Goal: Task Accomplishment & Management: Use online tool/utility

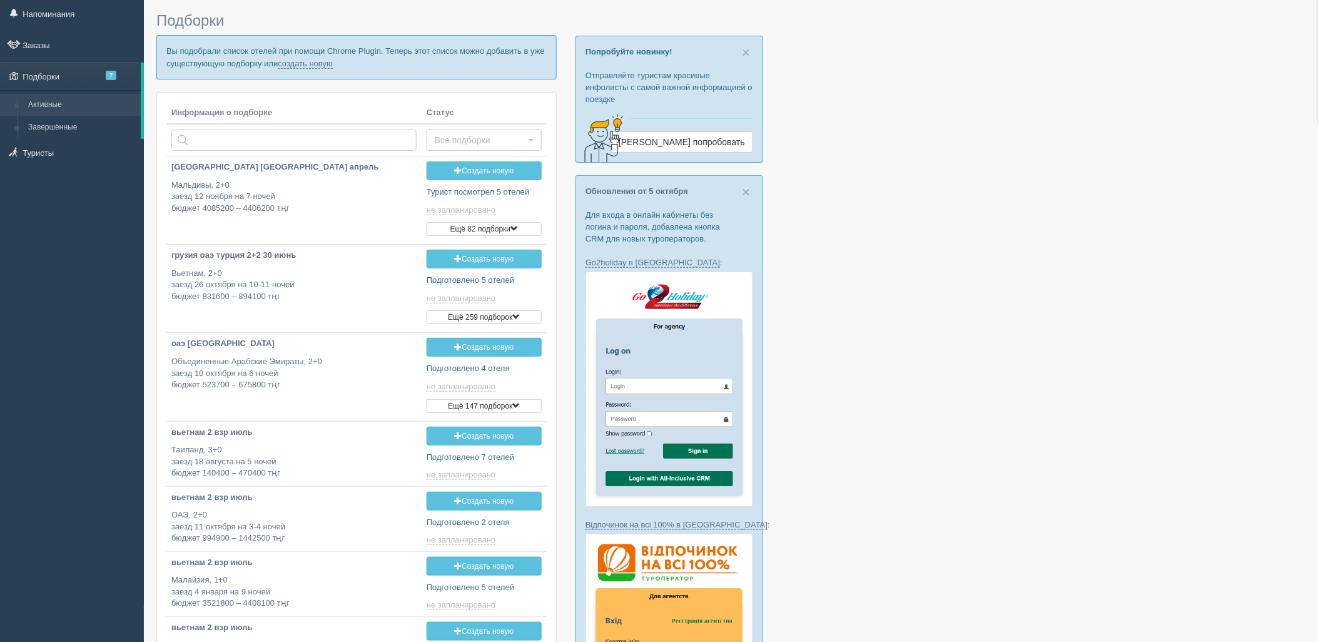
scroll to position [69, 0]
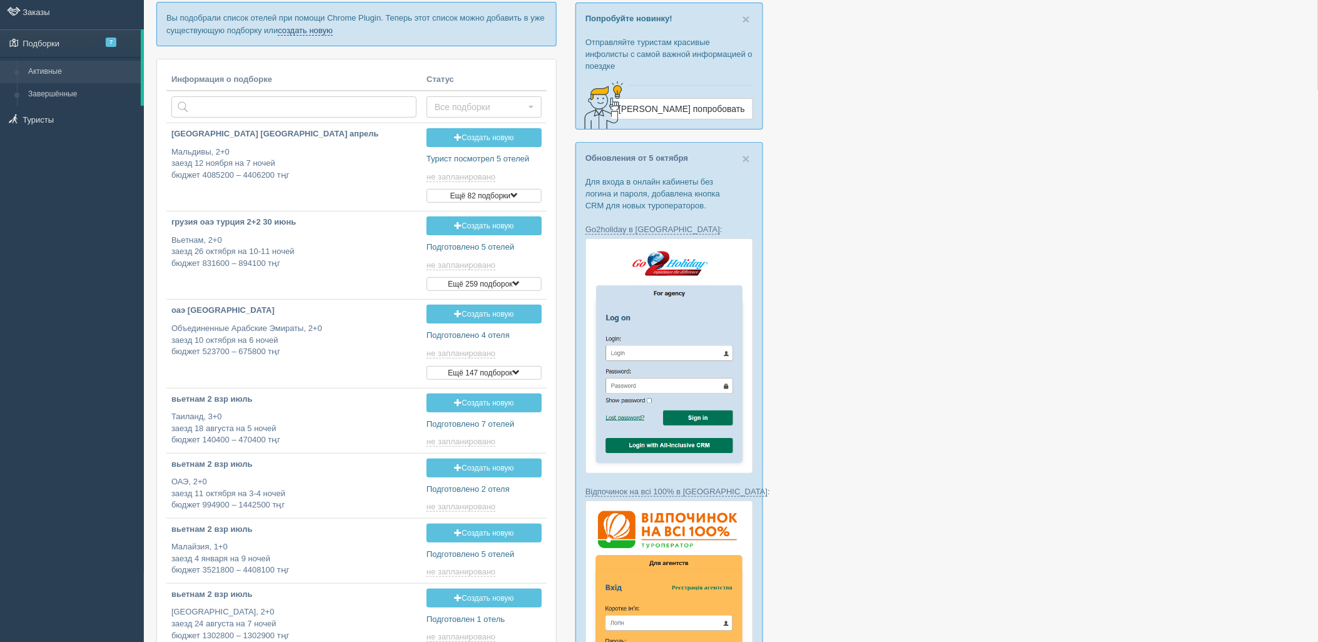
click at [317, 33] on link "создать новую" at bounding box center [305, 31] width 55 height 10
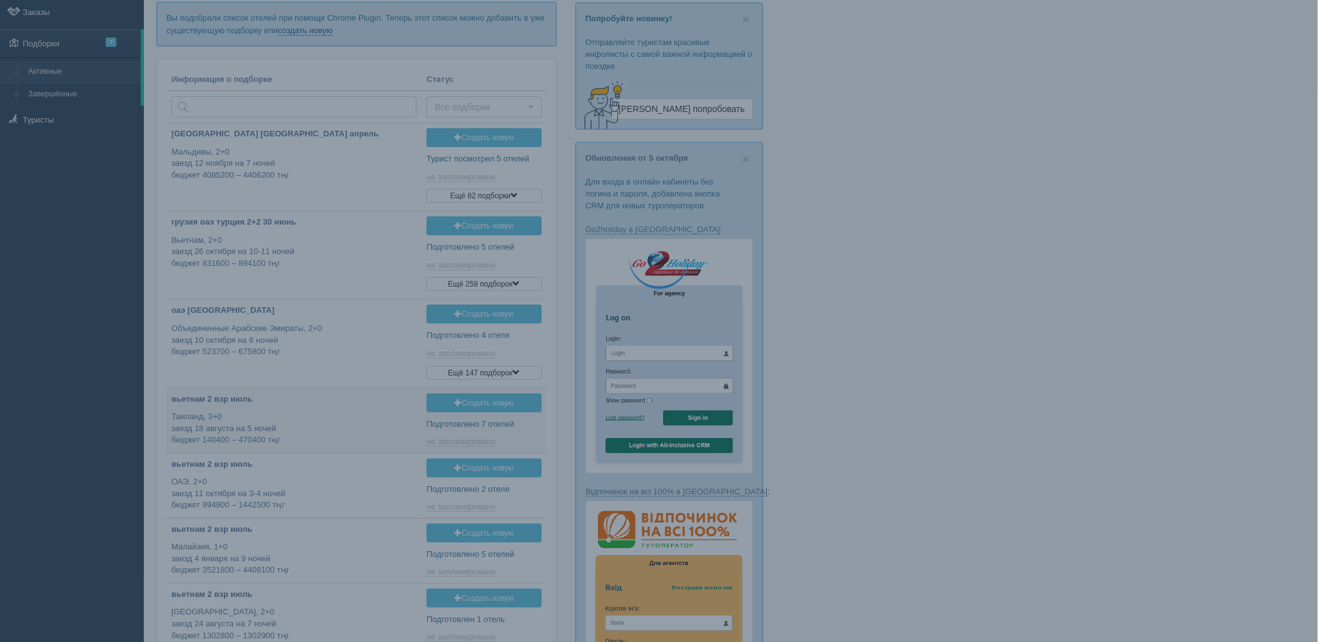
type input "2025-10-10 11:40"
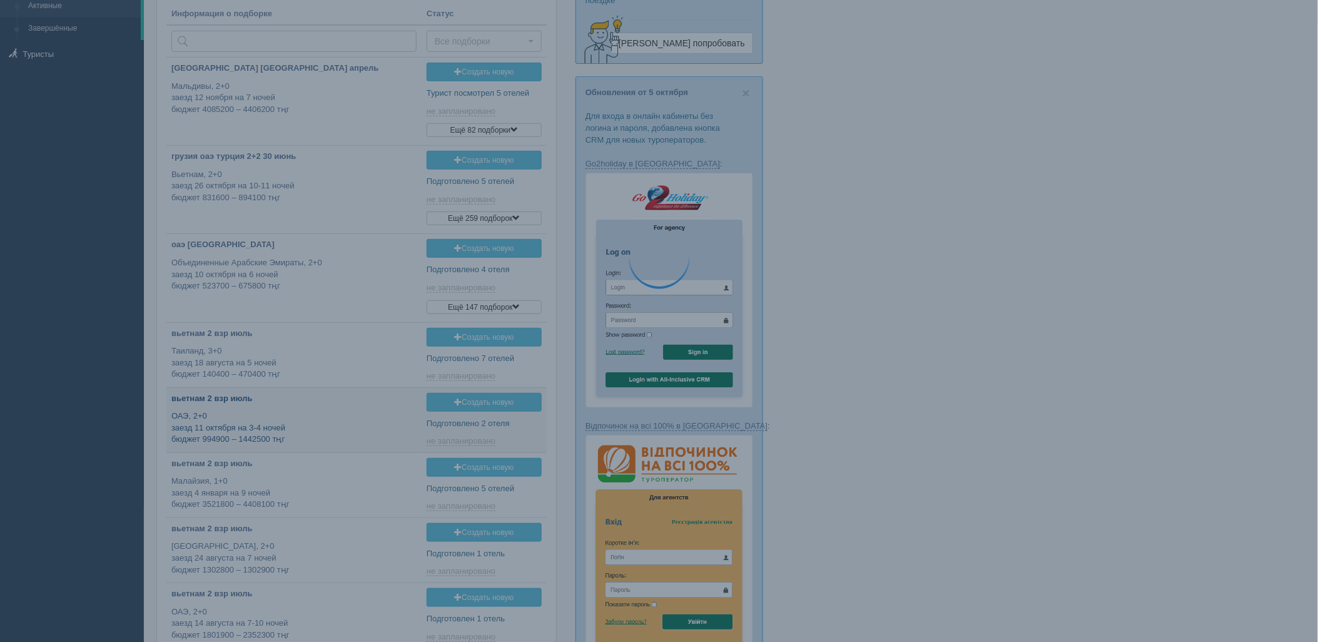
type input "2025-10-10 12:30"
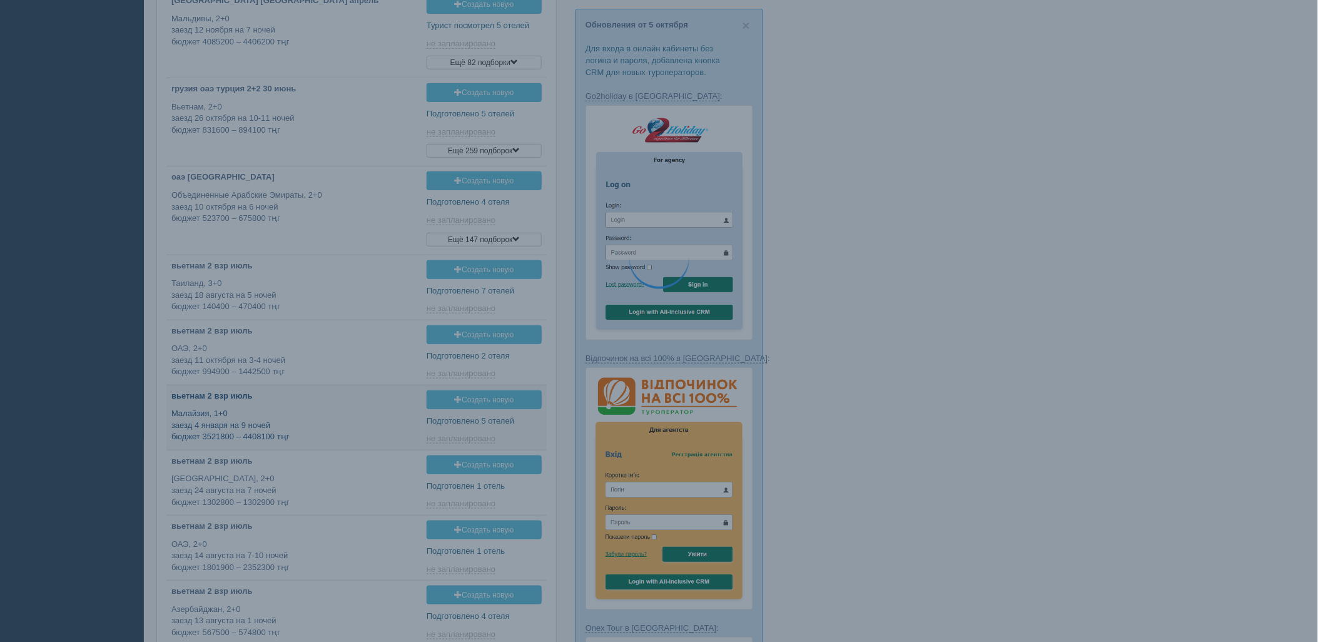
type input "2025-10-10 17:55"
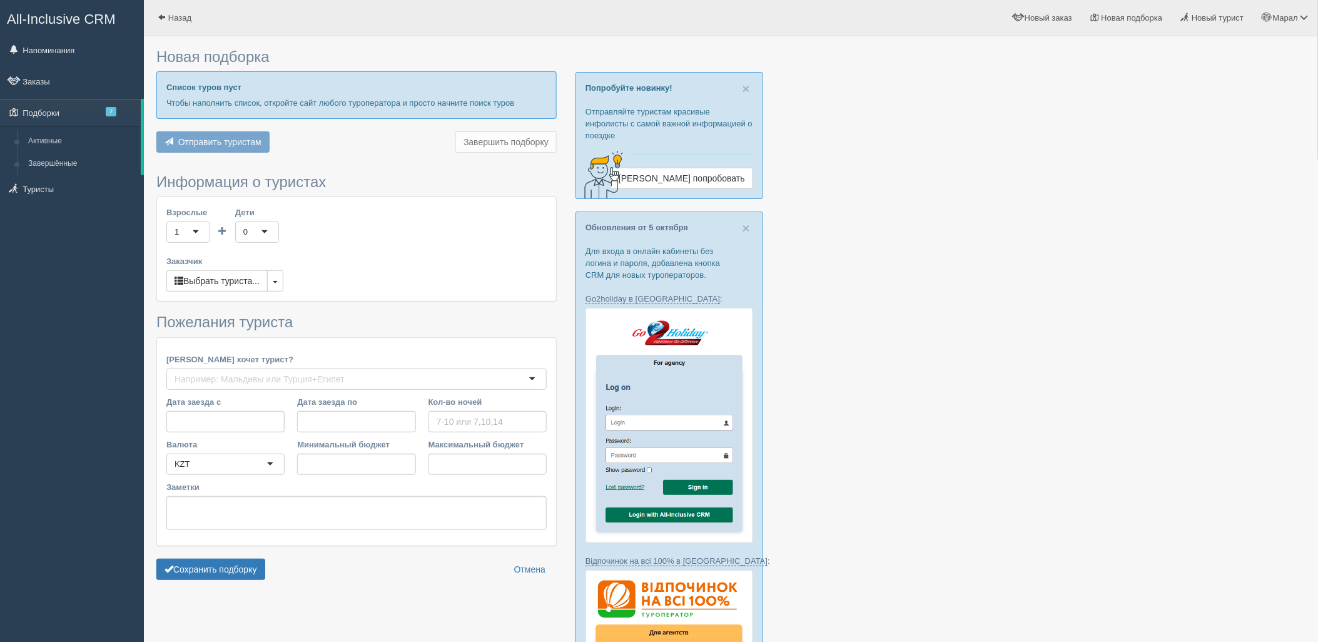
type input "6"
type input "1142000"
type input "1920700"
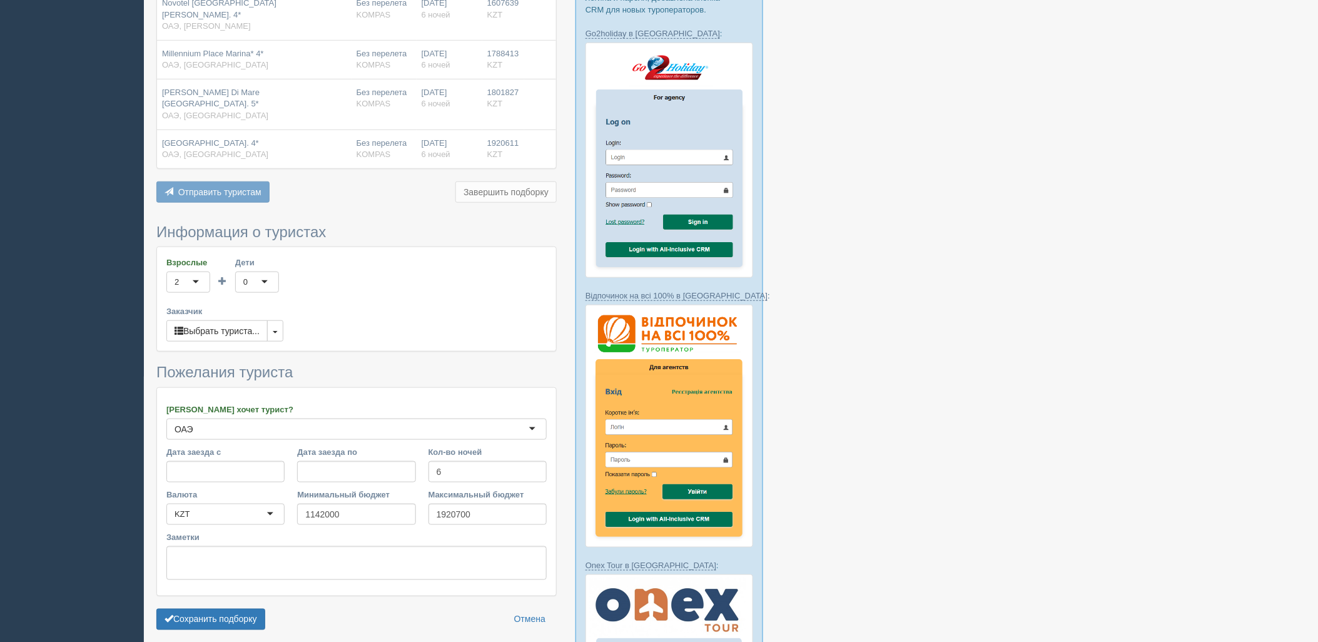
scroll to position [347, 0]
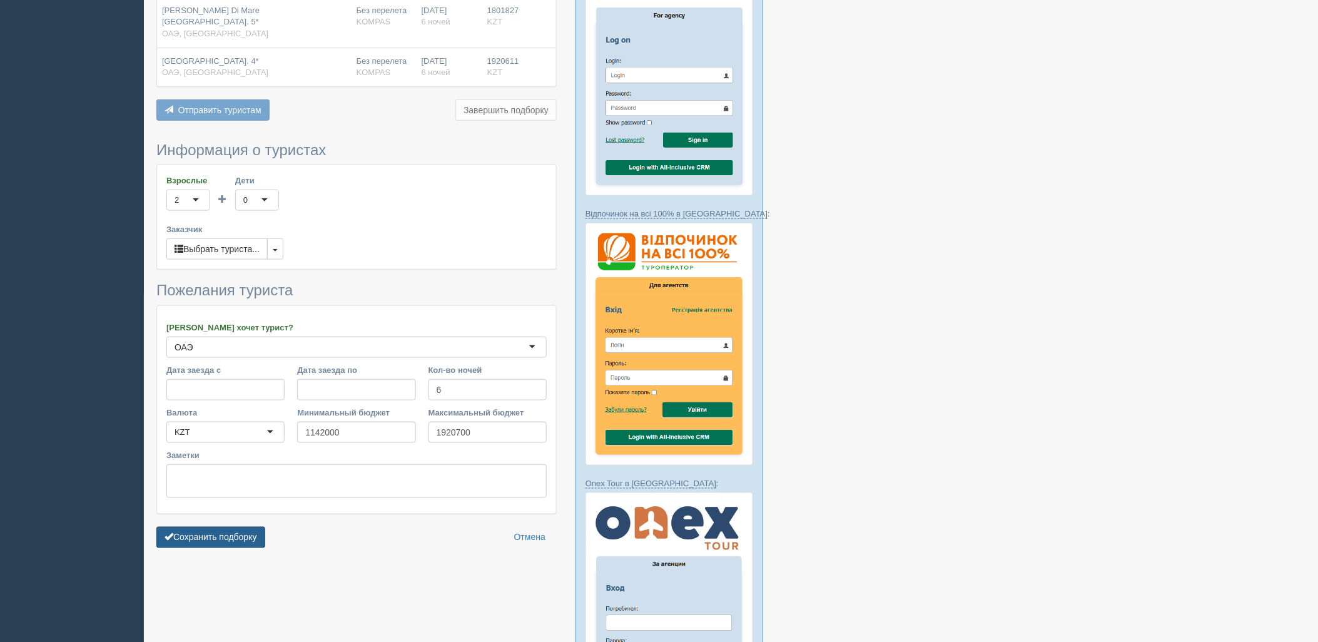
click at [232, 527] on button "Сохранить подборку" at bounding box center [210, 537] width 109 height 21
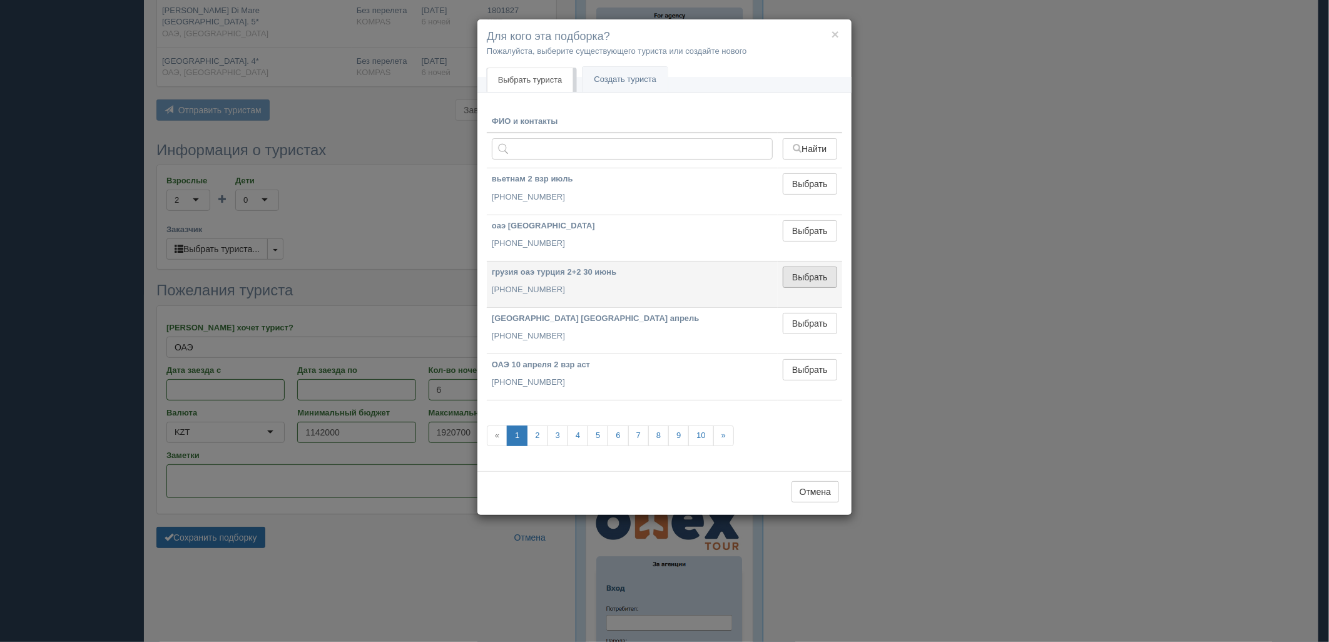
click at [812, 277] on button "Выбрать" at bounding box center [810, 277] width 54 height 21
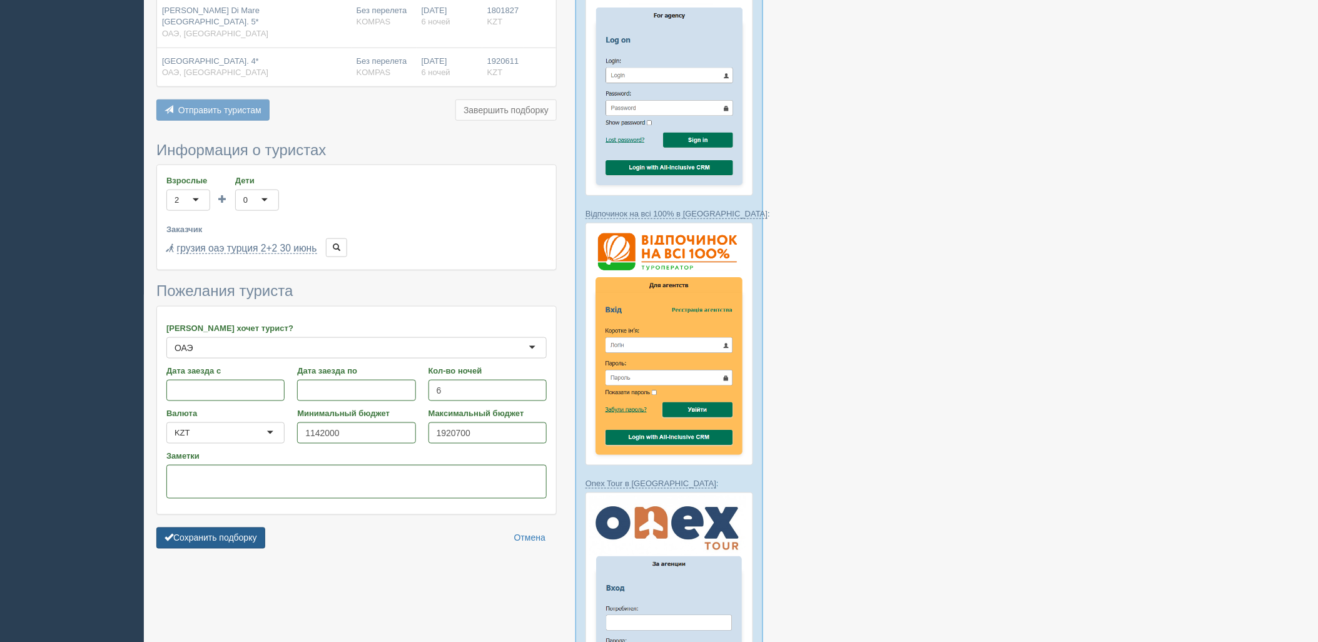
click at [262, 528] on button "Сохранить подборку" at bounding box center [210, 538] width 109 height 21
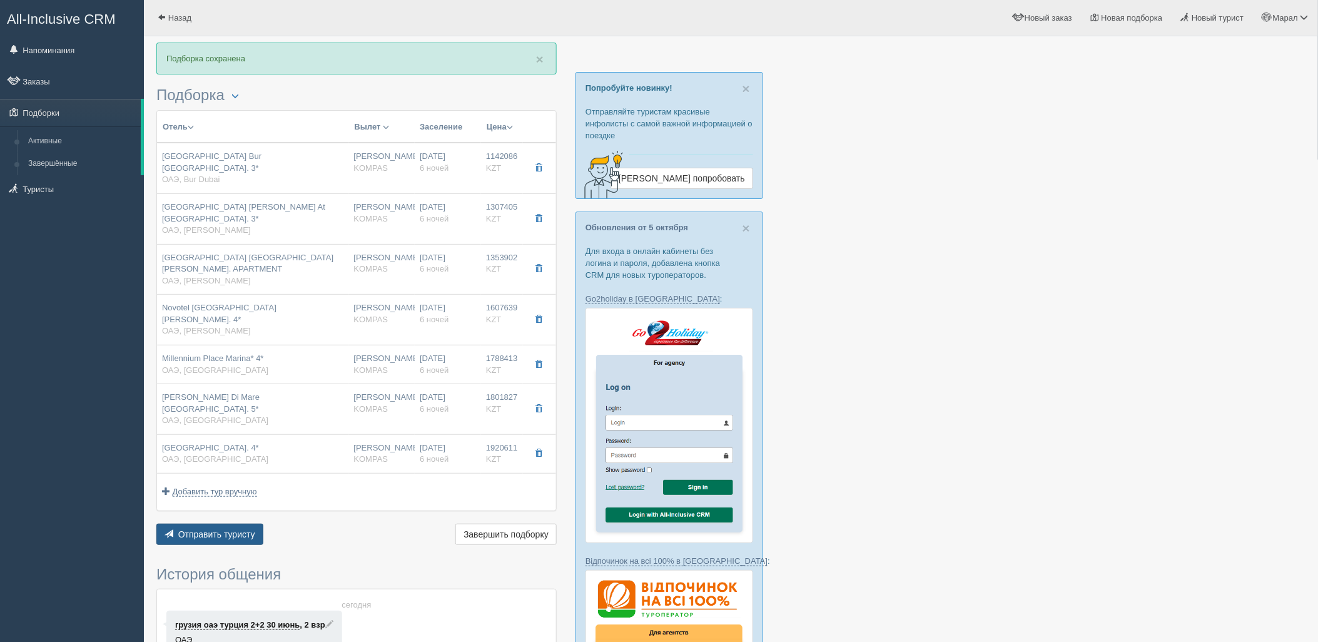
click at [227, 529] on span "Отправить туристу" at bounding box center [216, 534] width 77 height 10
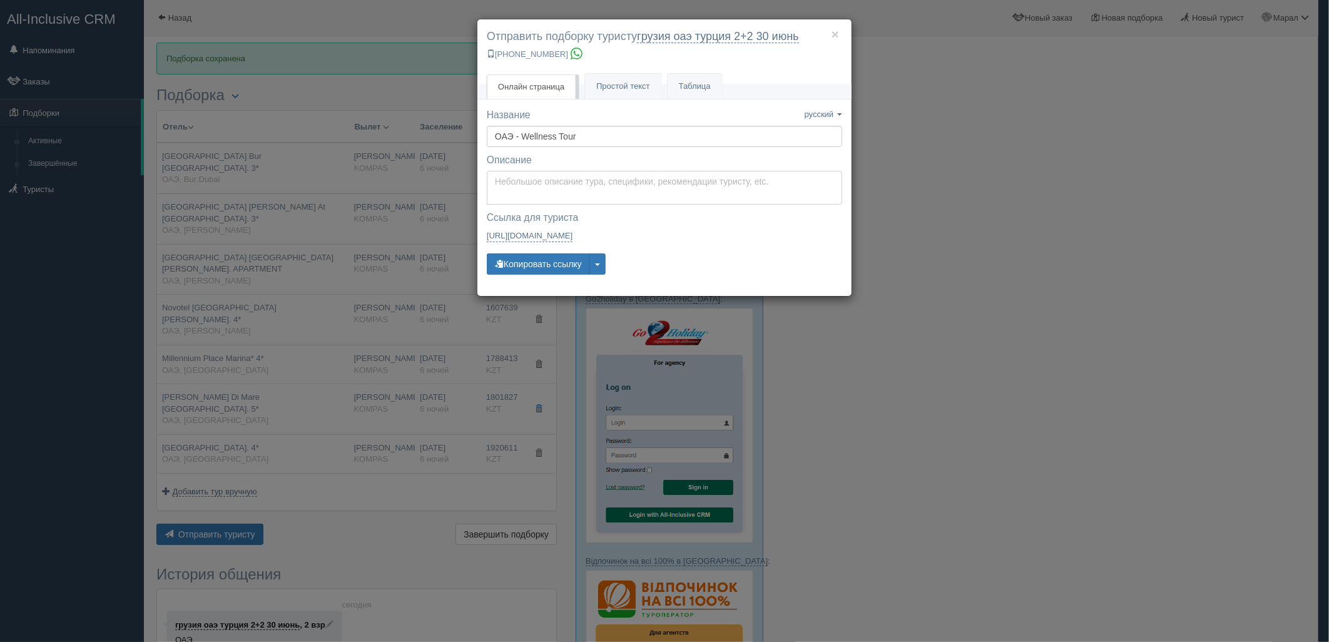
type textarea "Здравствуйте! Ниже представлены варианты туров для Вас. Для просмотра описания …"
click at [578, 188] on textarea "Здравствуйте! Ниже представлены варианты туров для Вас. Для просмотра описания …" at bounding box center [664, 188] width 355 height 34
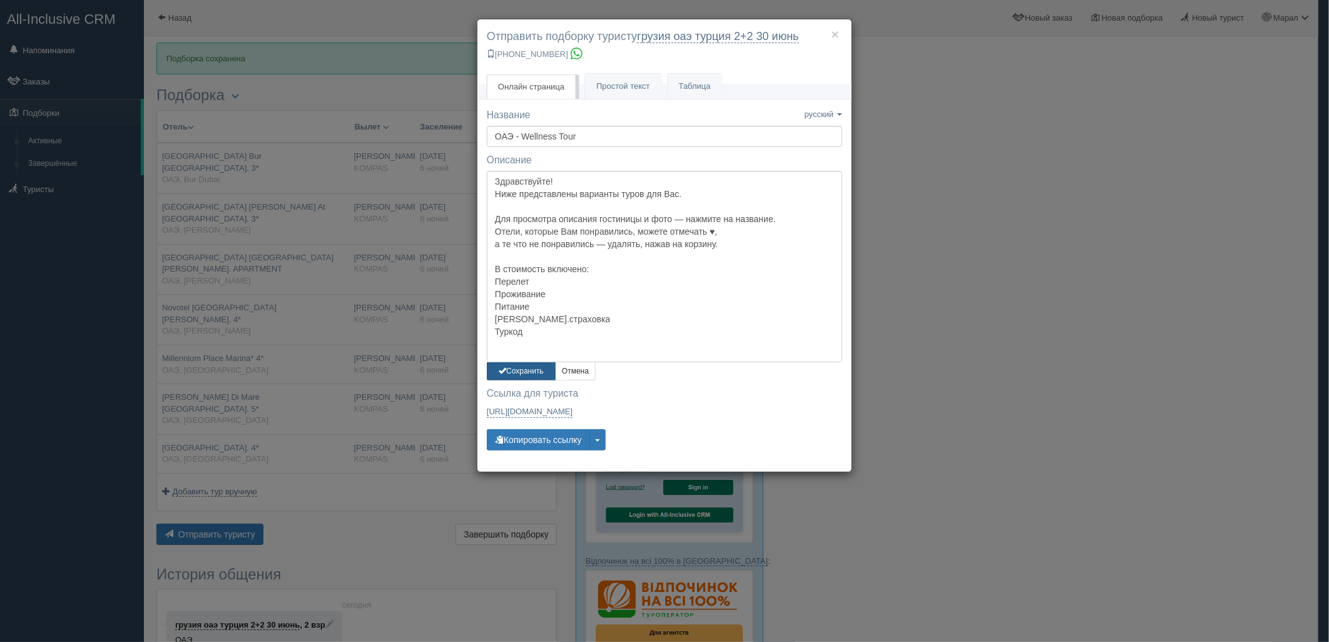
click at [543, 365] on button "Сохранить" at bounding box center [521, 371] width 69 height 18
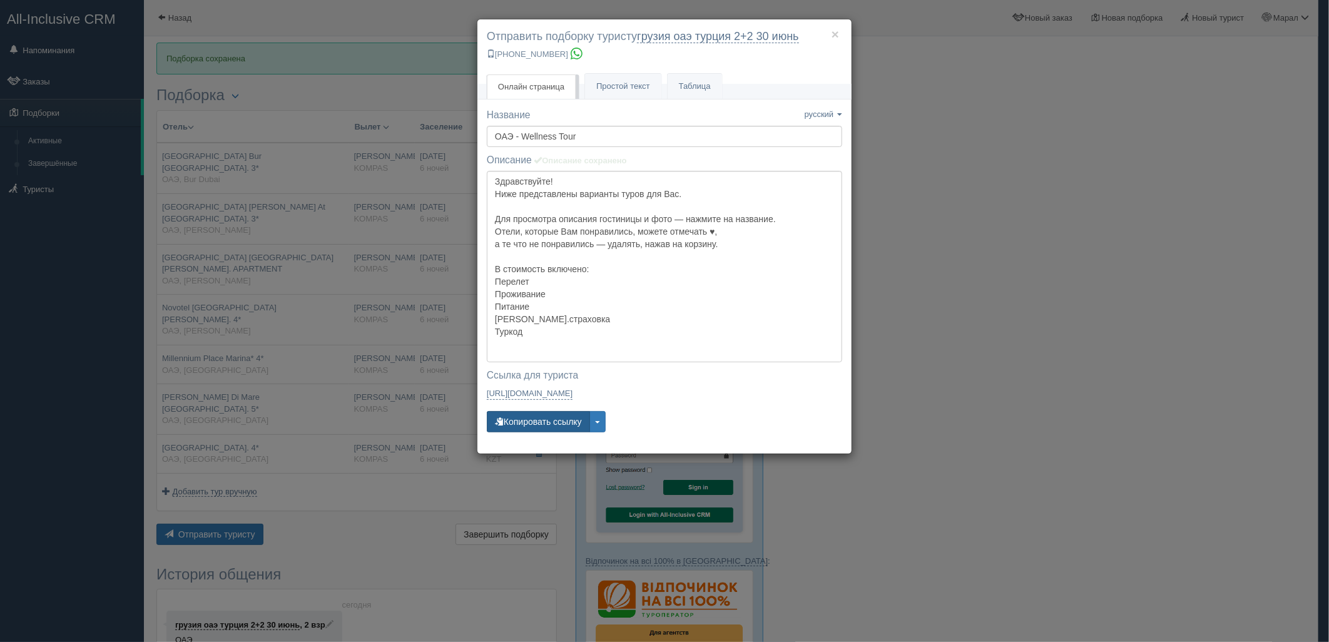
click at [543, 433] on div "Название Название сохранено русский english eesti latviešu polski українська ру…" at bounding box center [664, 276] width 355 height 336
click at [542, 430] on button "Копировать ссылку" at bounding box center [538, 421] width 103 height 21
click at [547, 416] on button "Копировать ссылку" at bounding box center [538, 421] width 103 height 21
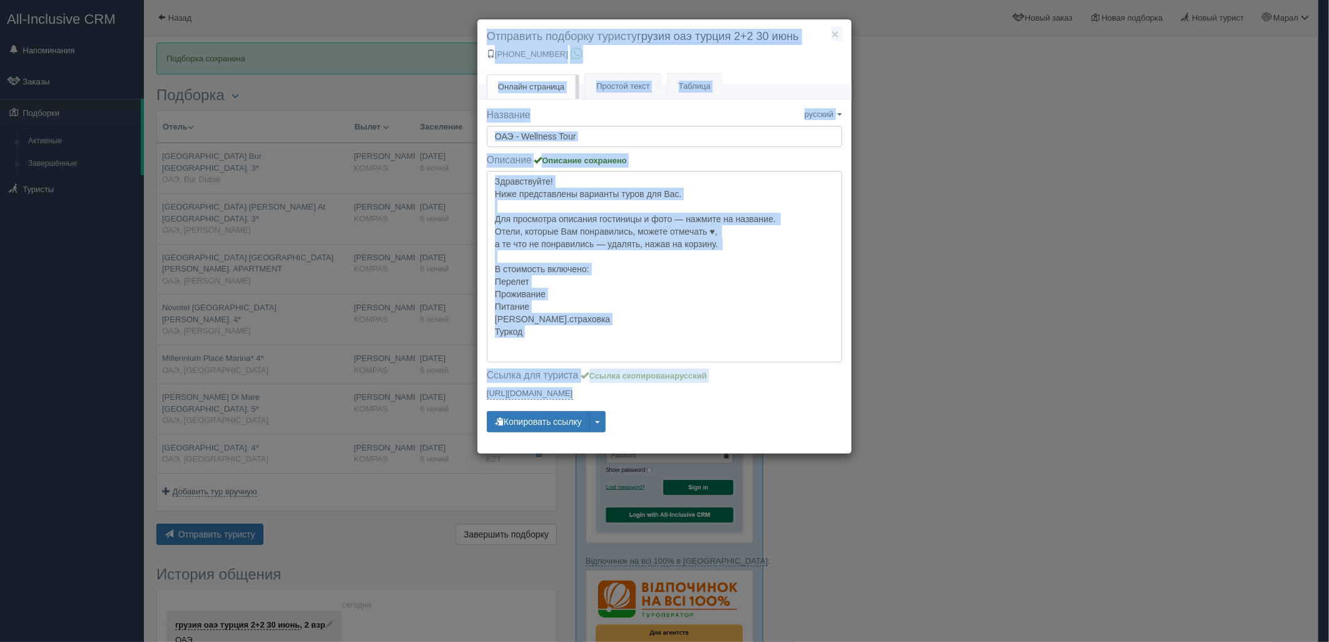
click at [295, 641] on html "All-Inclusive CRM Напоминания Заказы Подборки" at bounding box center [664, 321] width 1329 height 642
